Goal: Check status: Check status

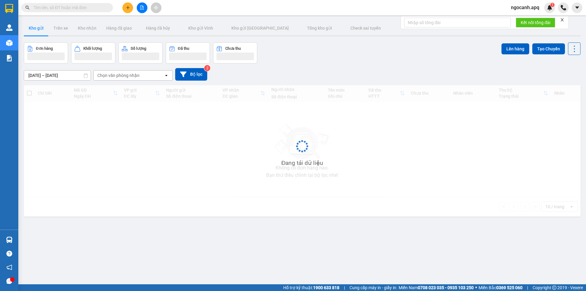
click at [73, 6] on input "text" at bounding box center [70, 7] width 72 height 7
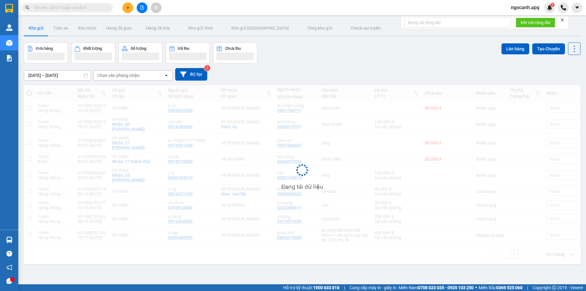
paste input "0966992045"
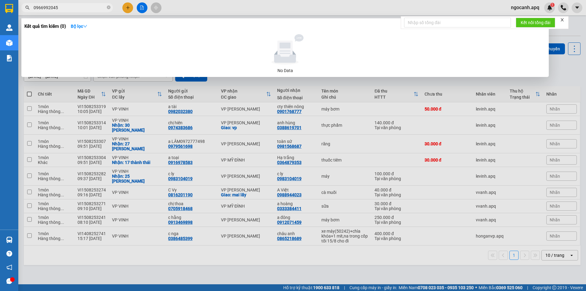
type input "0966992045"
click at [109, 6] on icon "close-circle" at bounding box center [109, 7] width 4 height 4
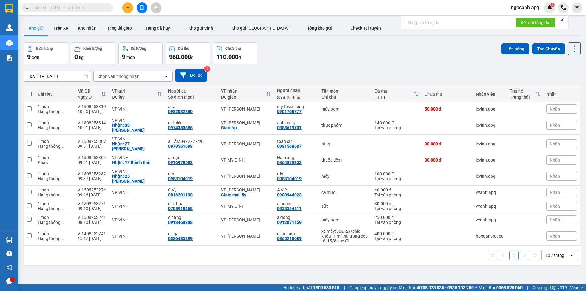
click at [85, 9] on input "text" at bounding box center [70, 7] width 72 height 7
paste input "0966992405"
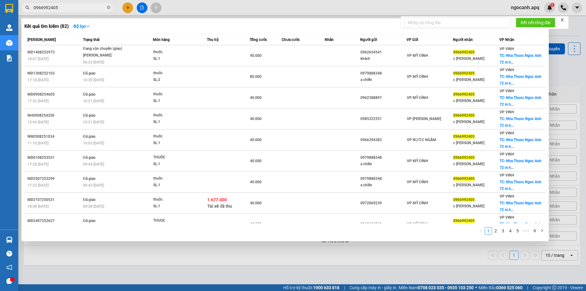
type input "0966992405"
